Goal: Information Seeking & Learning: Check status

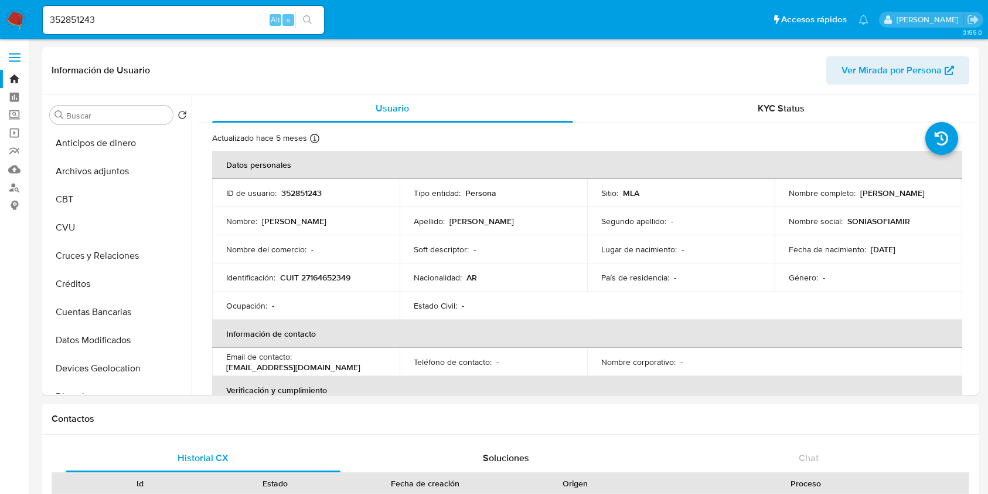
select select "10"
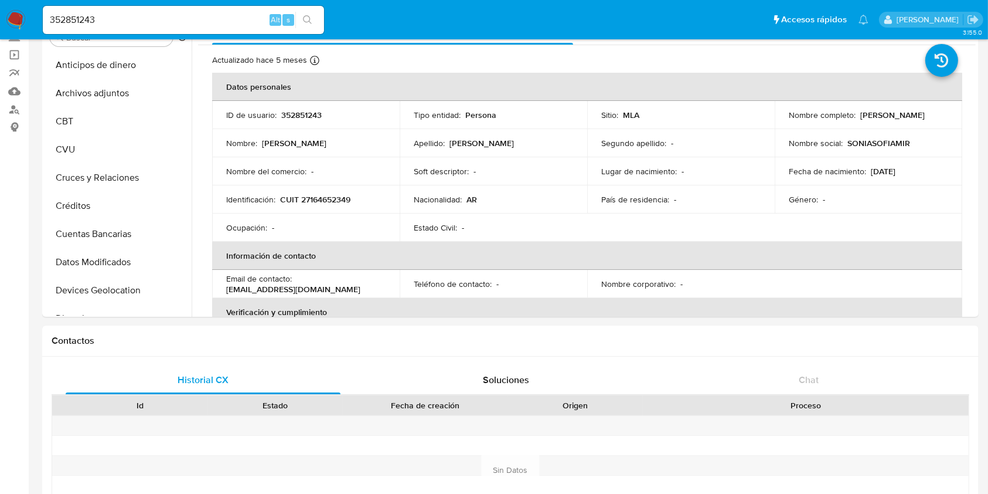
scroll to position [156, 0]
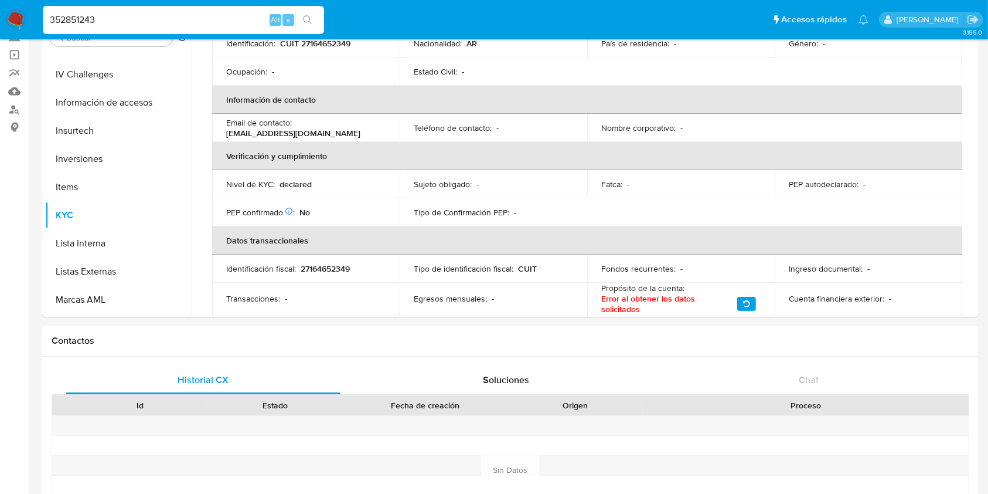
drag, startPoint x: 20, startPoint y: 19, endPoint x: 0, endPoint y: 14, distance: 20.5
click at [0, 15] on nav "Pausado Ver notificaciones 352851243 Alt s Accesos rápidos Presiona las siguien…" at bounding box center [494, 19] width 988 height 39
paste input "187888367"
type input "187888367"
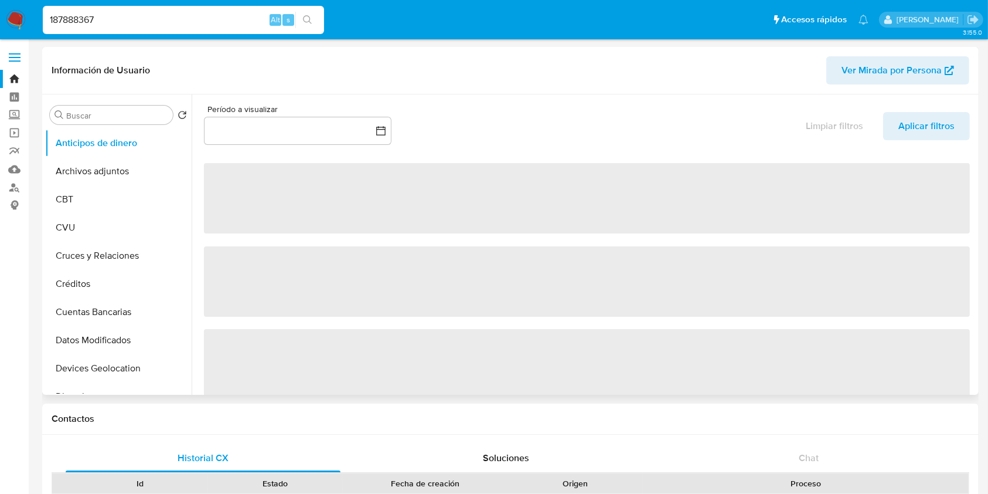
select select "10"
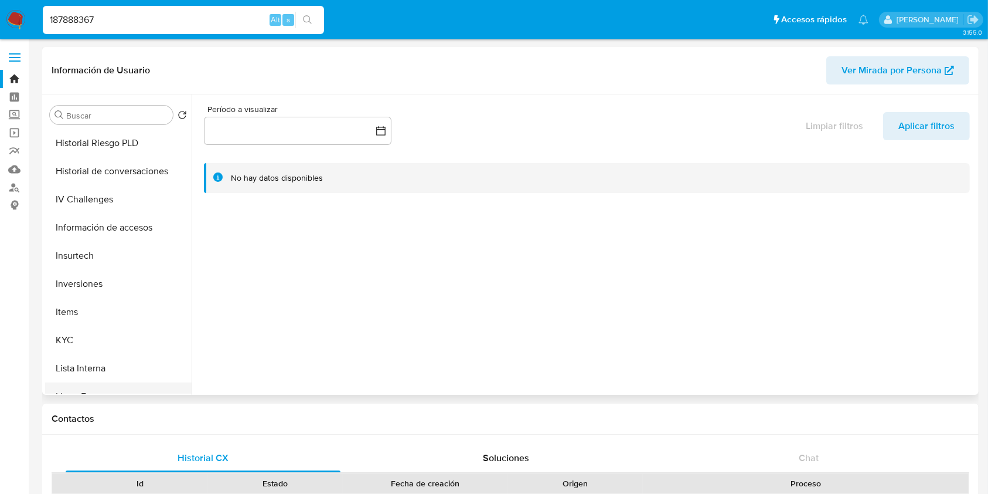
scroll to position [469, 0]
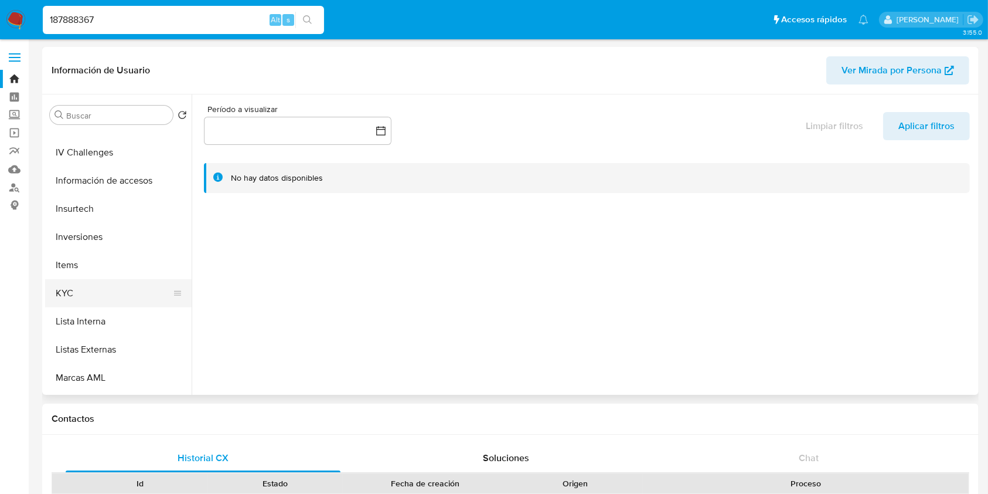
click at [84, 294] on button "KYC" at bounding box center [113, 293] width 137 height 28
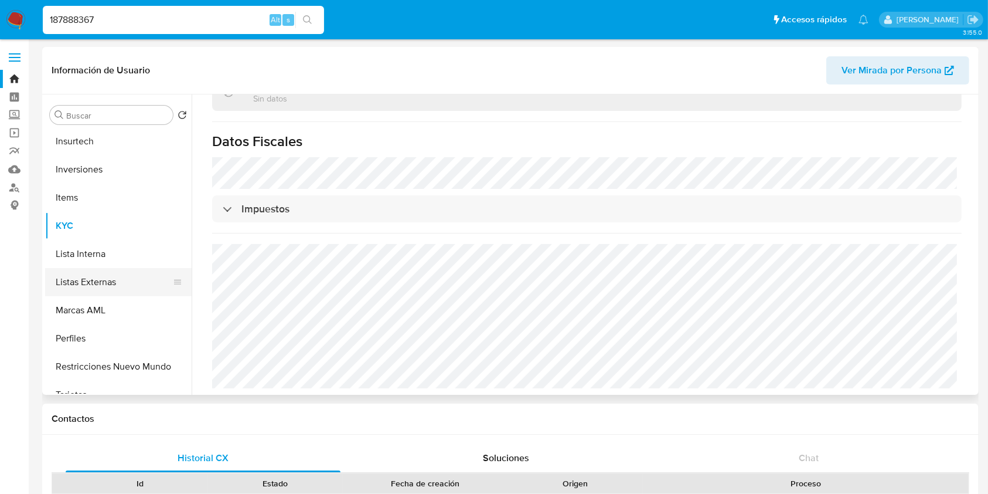
scroll to position [552, 0]
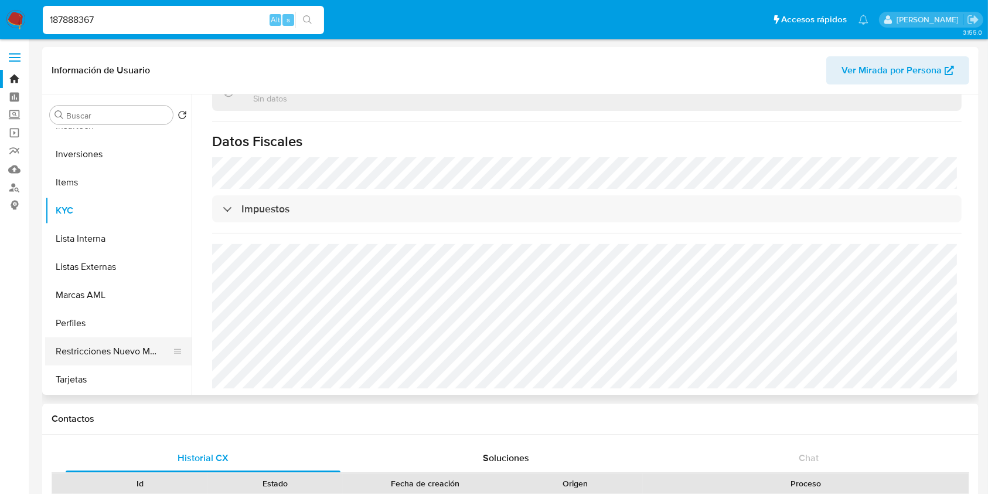
click at [96, 346] on button "Restricciones Nuevo Mundo" at bounding box center [113, 351] width 137 height 28
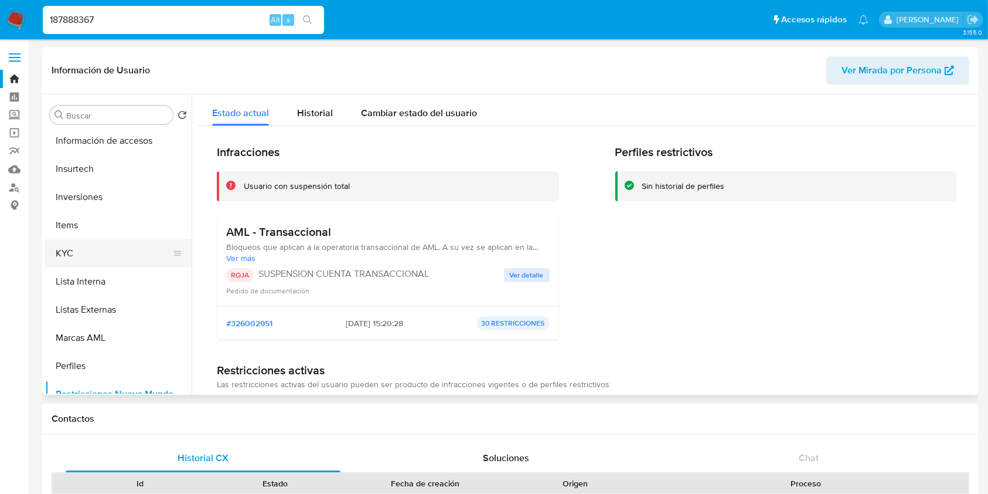
scroll to position [474, 0]
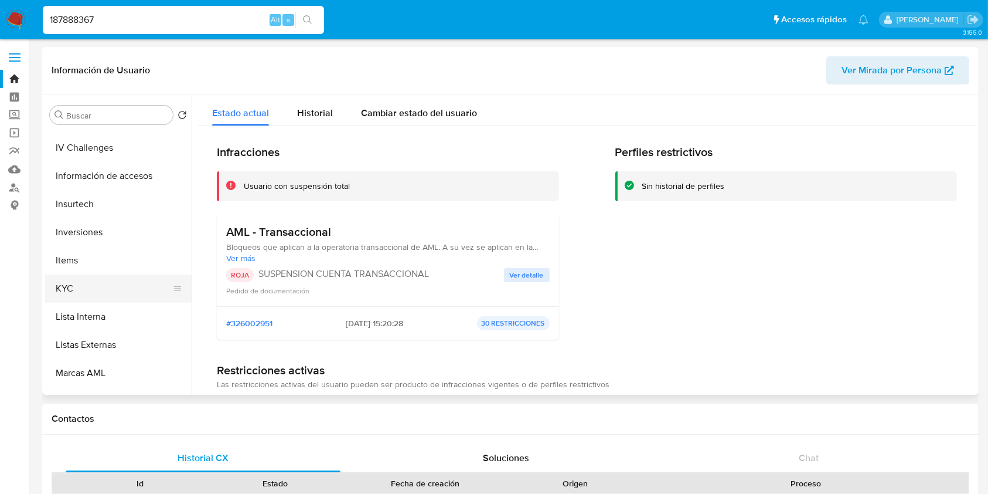
click at [103, 291] on button "KYC" at bounding box center [113, 288] width 137 height 28
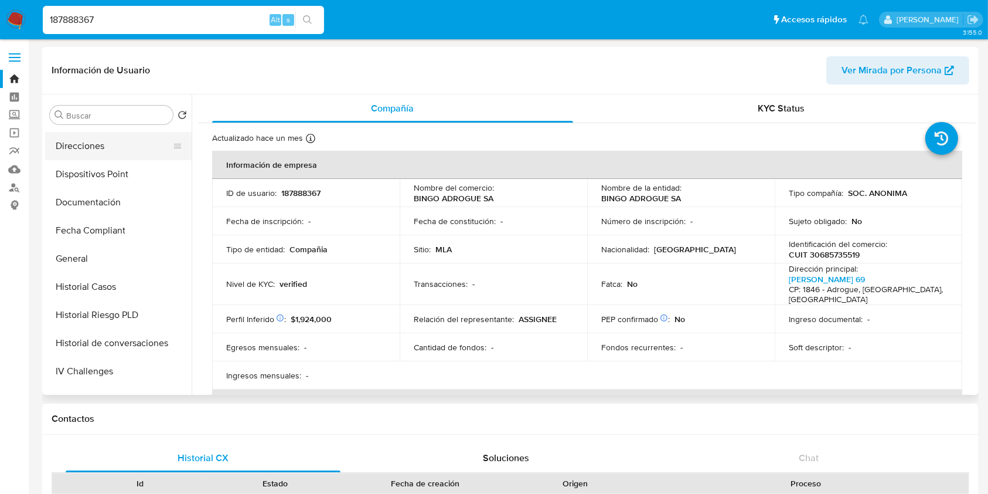
scroll to position [161, 0]
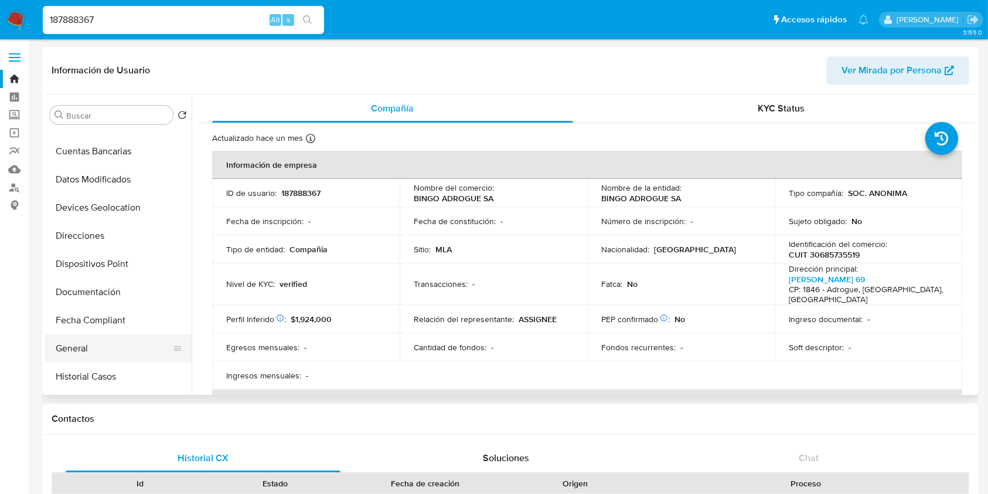
click at [89, 353] on button "General" at bounding box center [113, 348] width 137 height 28
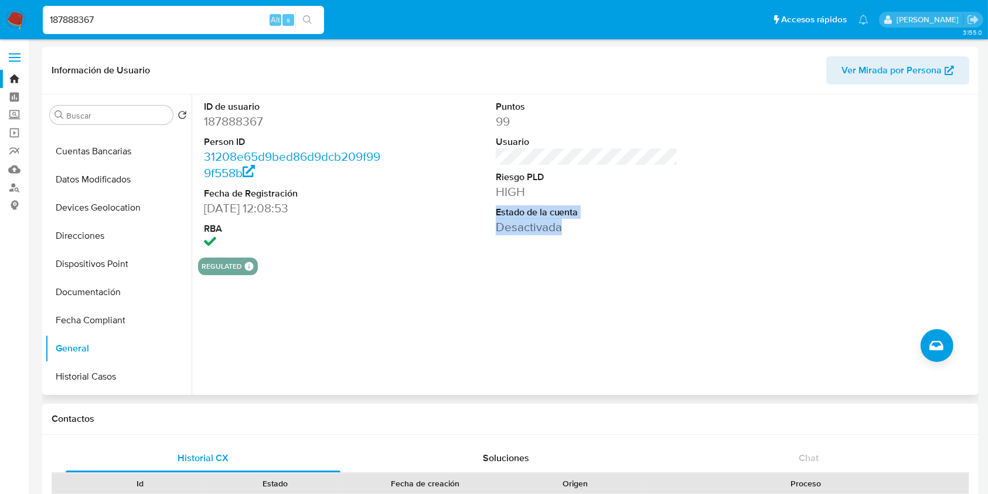
drag, startPoint x: 494, startPoint y: 211, endPoint x: 583, endPoint y: 235, distance: 92.3
click at [583, 235] on div "Puntos 99 Usuario Riesgo PLD HIGH Estado de la cuenta Desactivada" at bounding box center [587, 175] width 195 height 163
click at [471, 231] on div "ID de usuario 187888367 Person ID 31208e65d9bed86d9dcb209f999f558b Fecha de Reg…" at bounding box center [587, 175] width 778 height 163
drag, startPoint x: 488, startPoint y: 229, endPoint x: 562, endPoint y: 229, distance: 73.3
click at [562, 229] on div "Puntos 99 Usuario Riesgo PLD HIGH Estado de la cuenta Desactivada" at bounding box center [587, 175] width 195 height 163
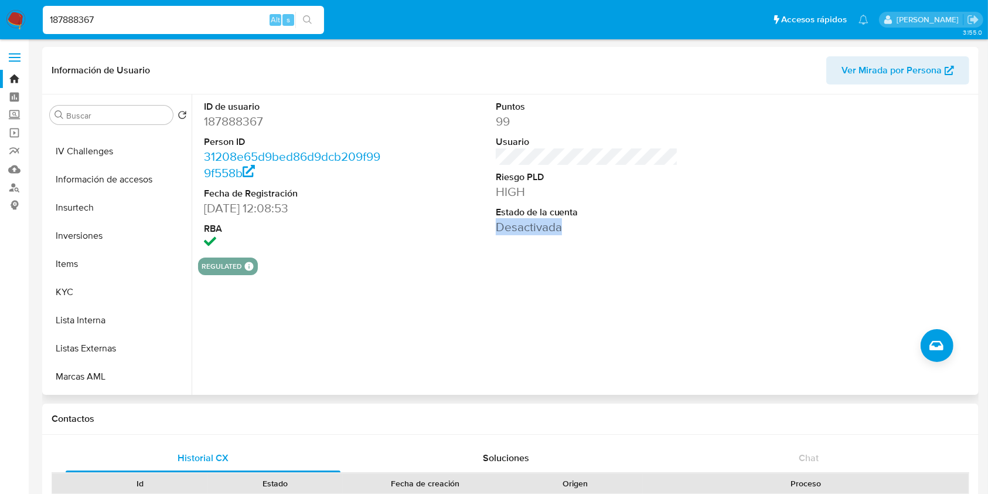
scroll to position [474, 0]
click at [77, 287] on button "KYC" at bounding box center [113, 288] width 137 height 28
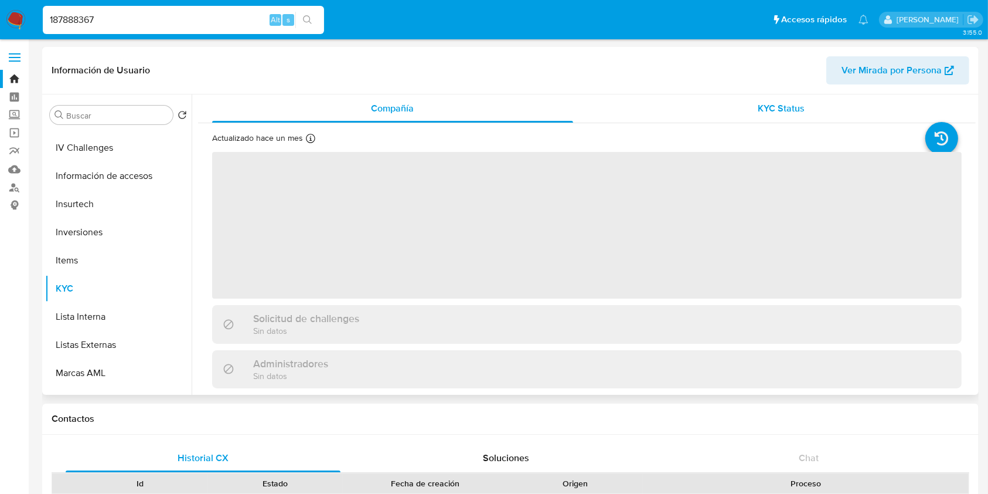
click at [771, 106] on span "KYC Status" at bounding box center [781, 107] width 47 height 13
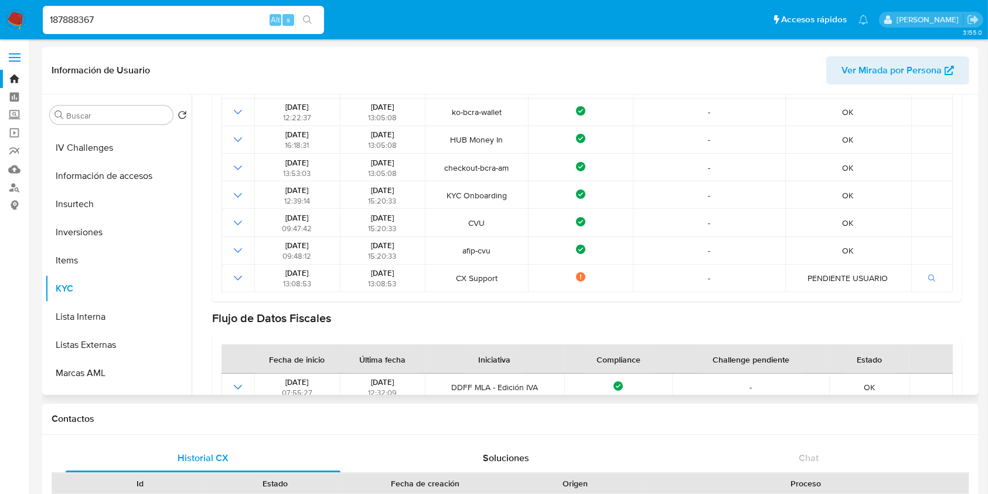
scroll to position [625, 0]
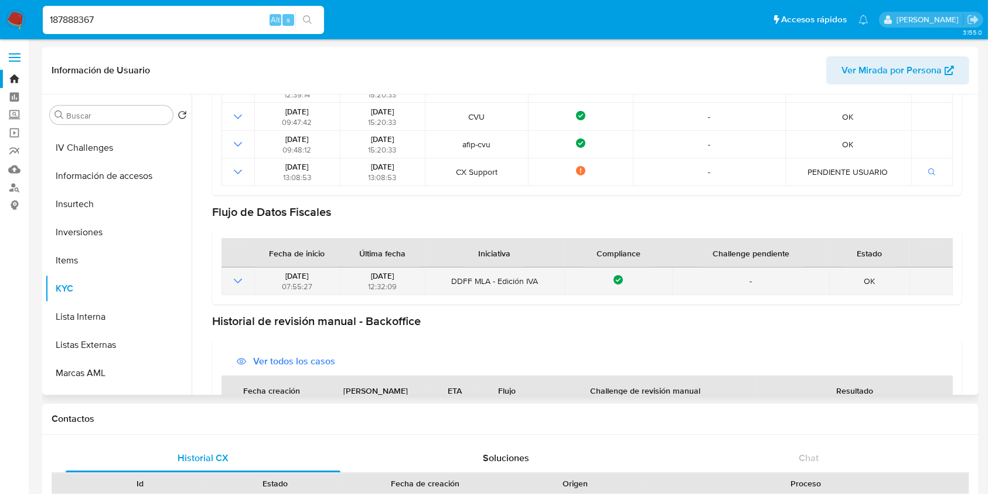
click at [238, 278] on icon "Mostrar operación" at bounding box center [238, 281] width 14 height 14
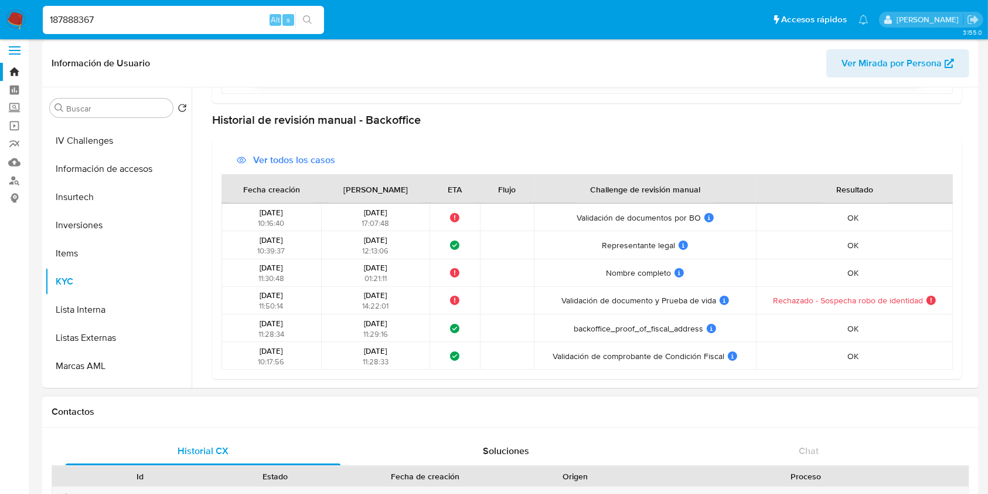
scroll to position [0, 0]
